Goal: Find specific page/section: Find specific page/section

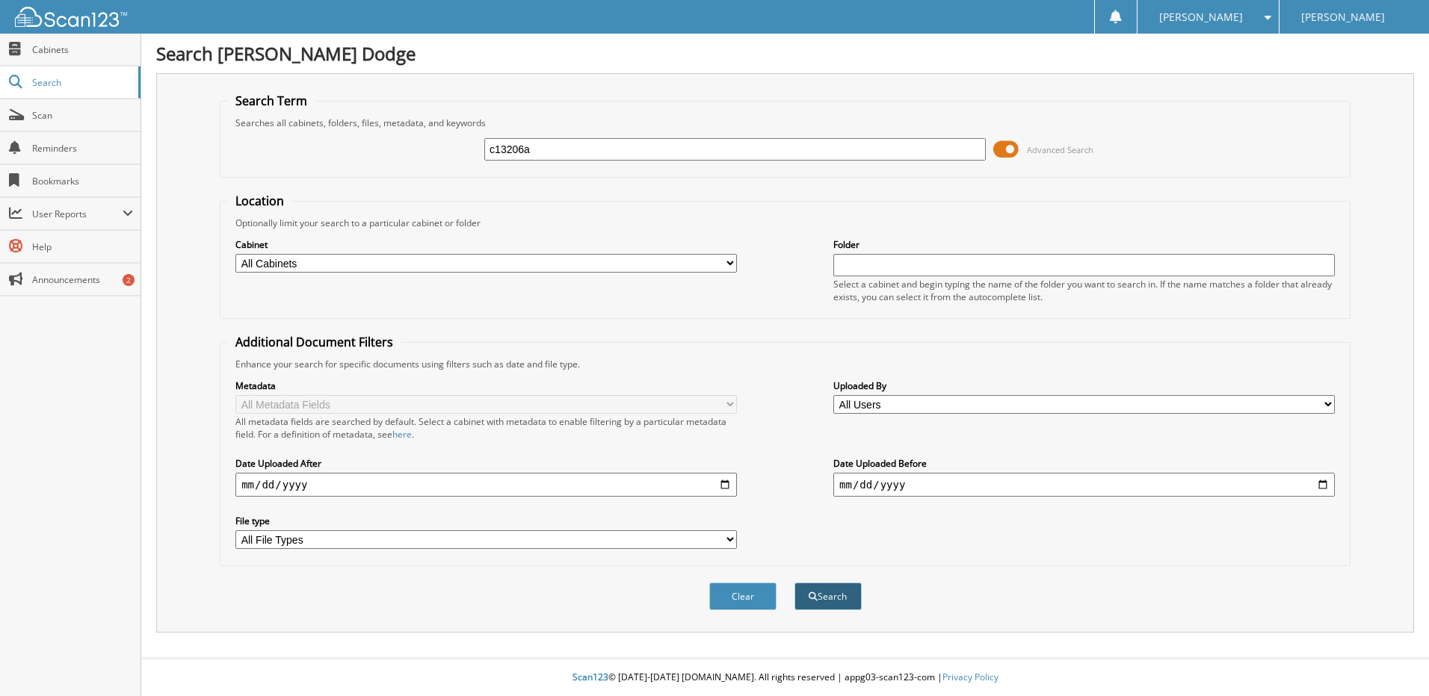
type input "c13206a"
click at [829, 596] on button "Search" at bounding box center [827, 597] width 67 height 28
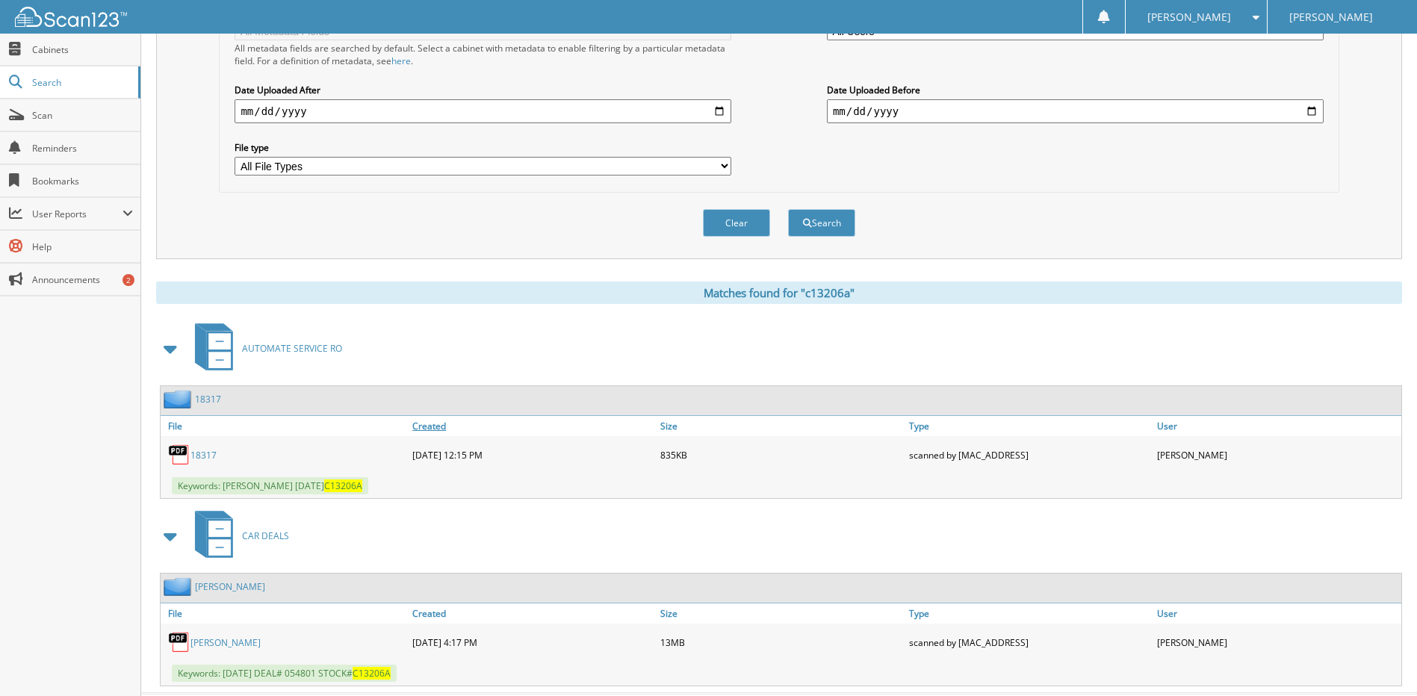
scroll to position [409, 0]
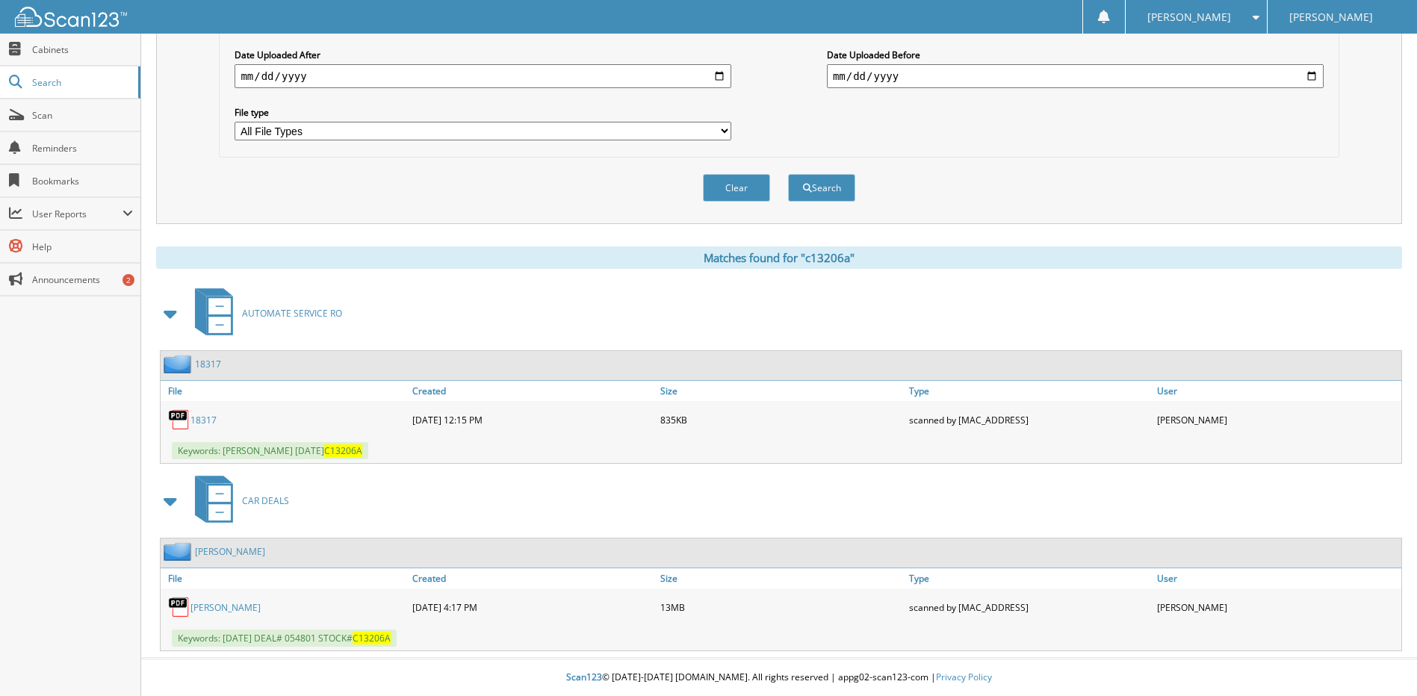
click at [219, 604] on link "[PERSON_NAME]" at bounding box center [226, 607] width 70 height 13
